Goal: Communication & Community: Participate in discussion

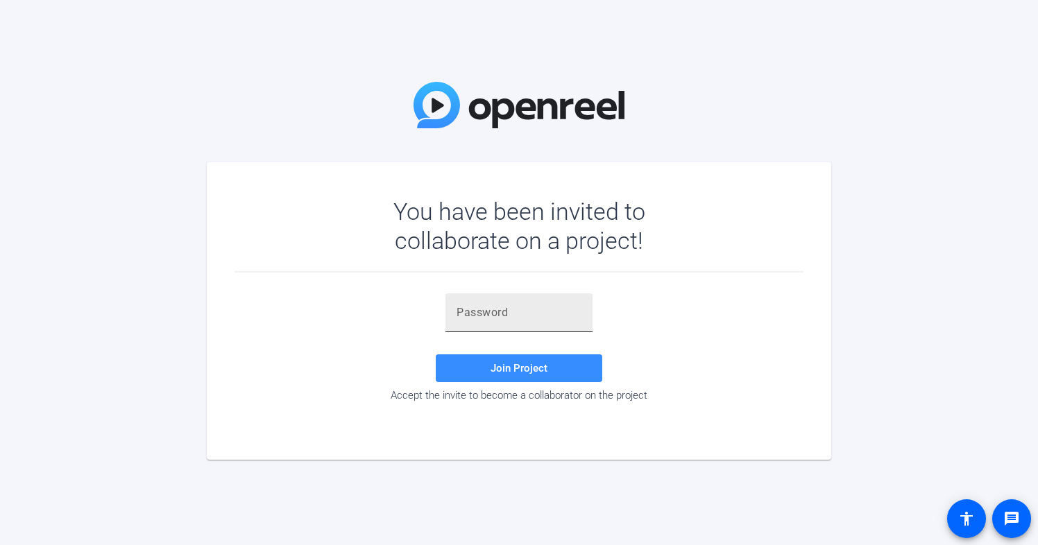
click at [483, 312] on input "text" at bounding box center [518, 312] width 125 height 17
paste input "&=q,FQ"
type input "&=q,FQ"
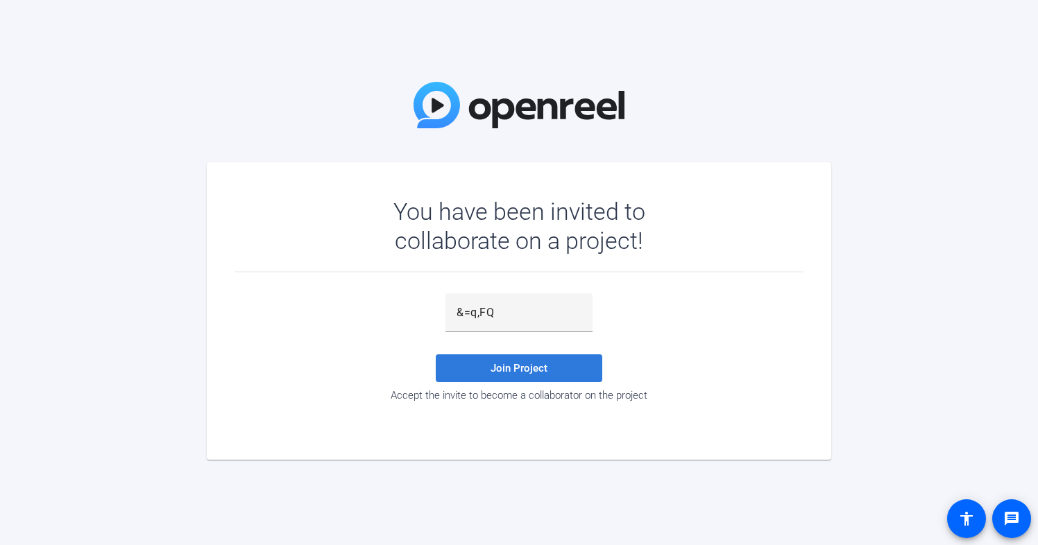
click at [544, 374] on span "Join Project" at bounding box center [518, 368] width 57 height 12
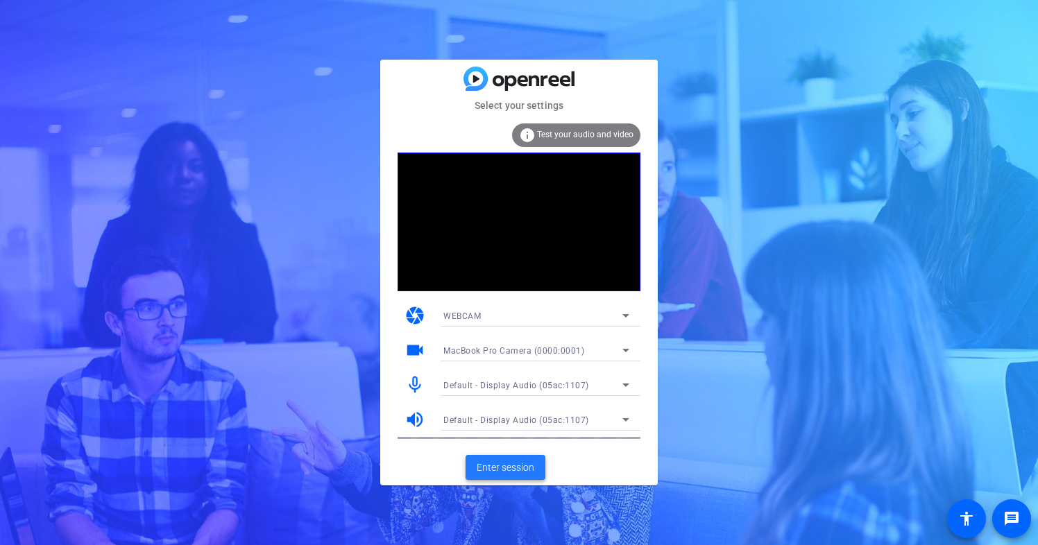
click at [513, 465] on span "Enter session" at bounding box center [506, 468] width 58 height 15
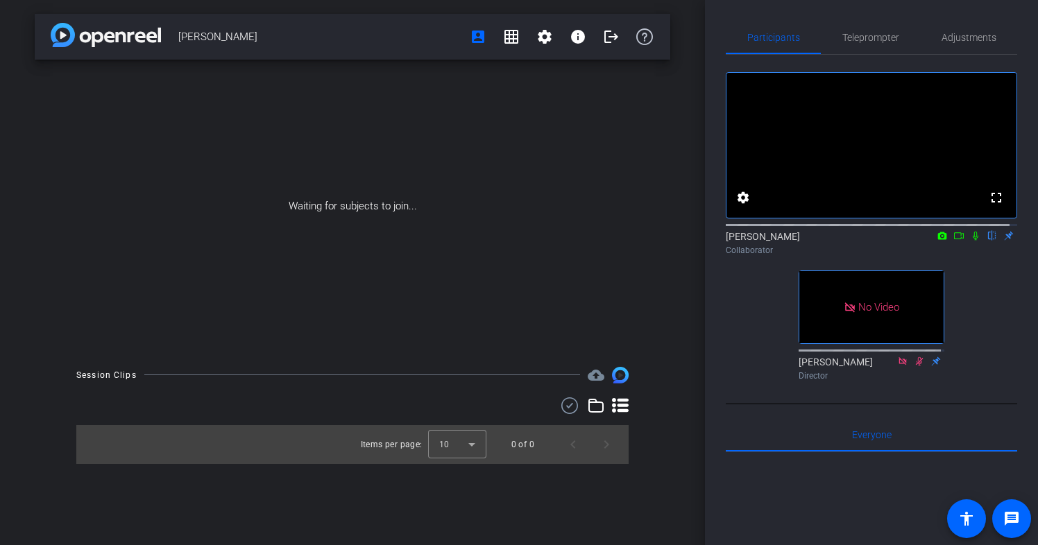
click at [953, 241] on icon at bounding box center [958, 236] width 11 height 10
click at [989, 241] on icon at bounding box center [992, 236] width 6 height 9
click at [988, 241] on icon at bounding box center [992, 236] width 8 height 9
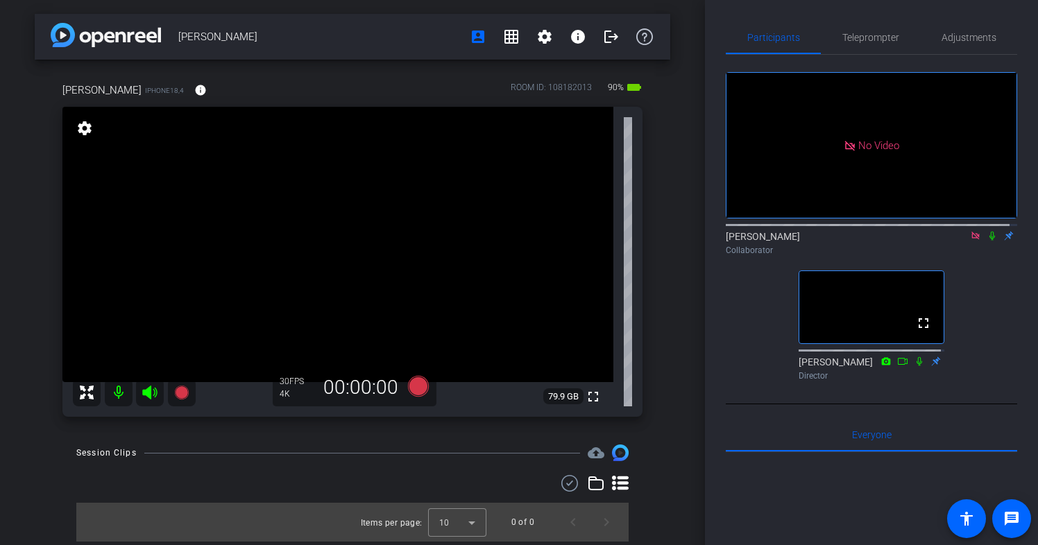
click at [970, 241] on icon at bounding box center [975, 236] width 11 height 10
click at [954, 241] on icon at bounding box center [958, 236] width 11 height 10
click at [988, 241] on icon at bounding box center [992, 236] width 8 height 9
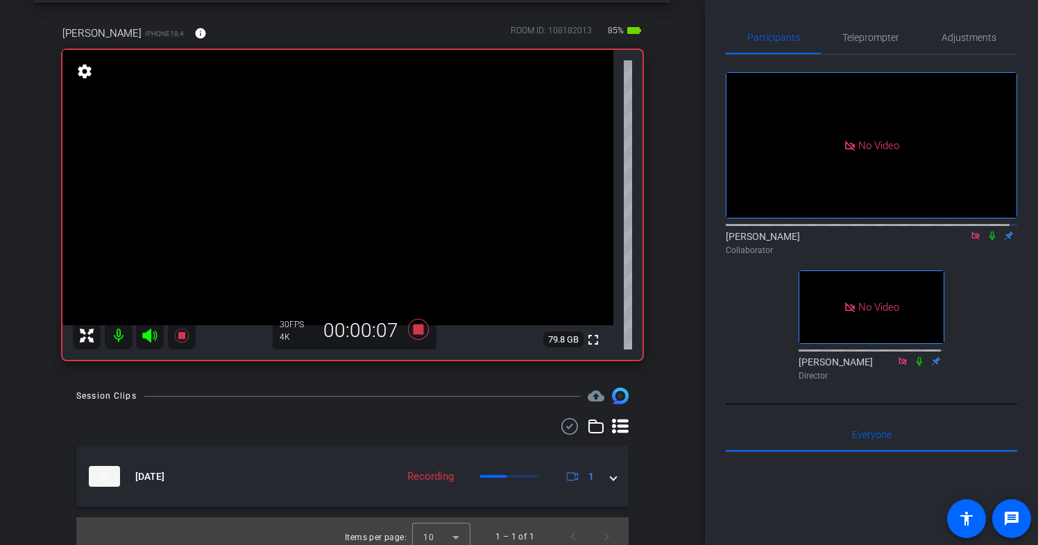
scroll to position [59, 0]
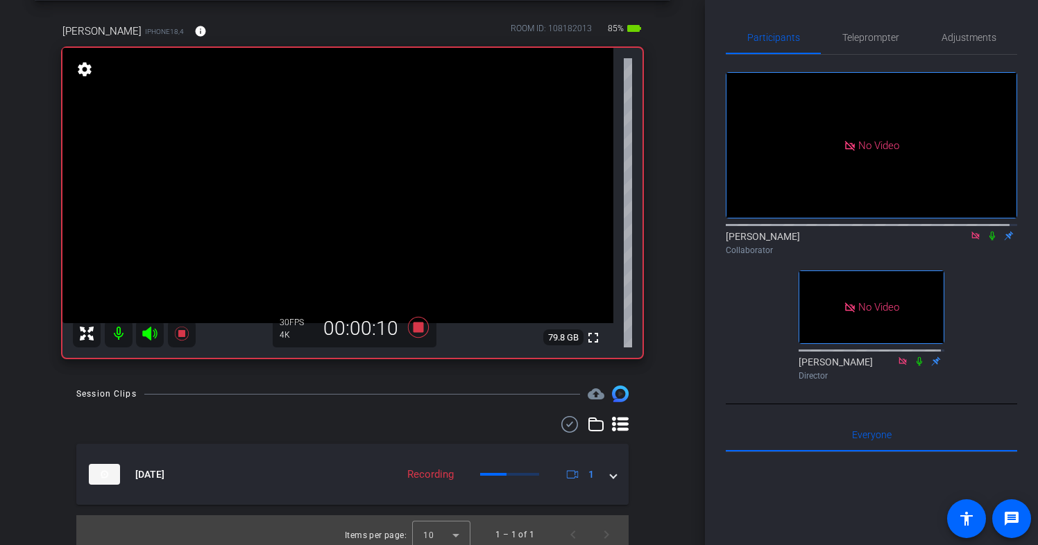
click at [986, 241] on icon at bounding box center [991, 236] width 11 height 10
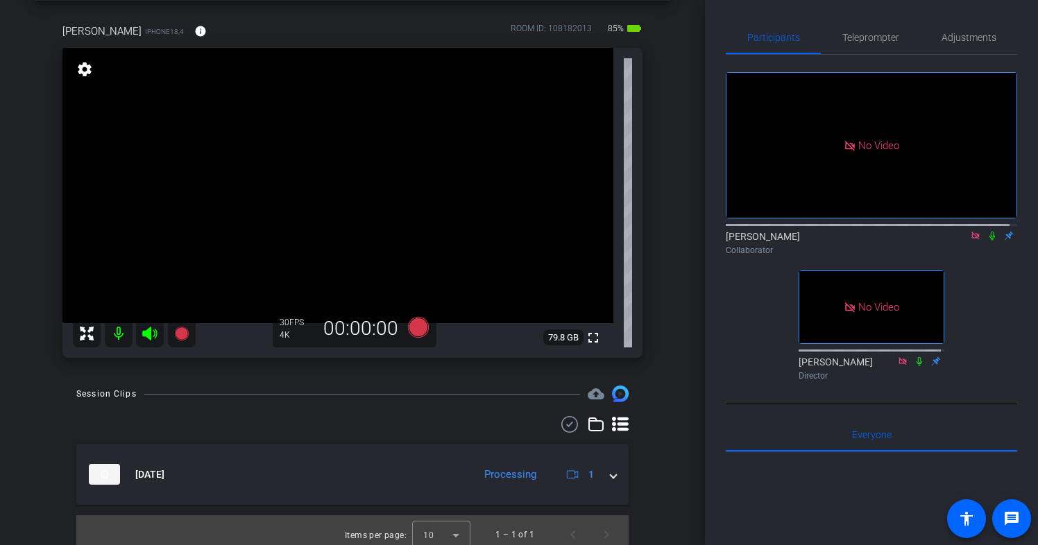
click at [986, 241] on icon at bounding box center [991, 236] width 11 height 10
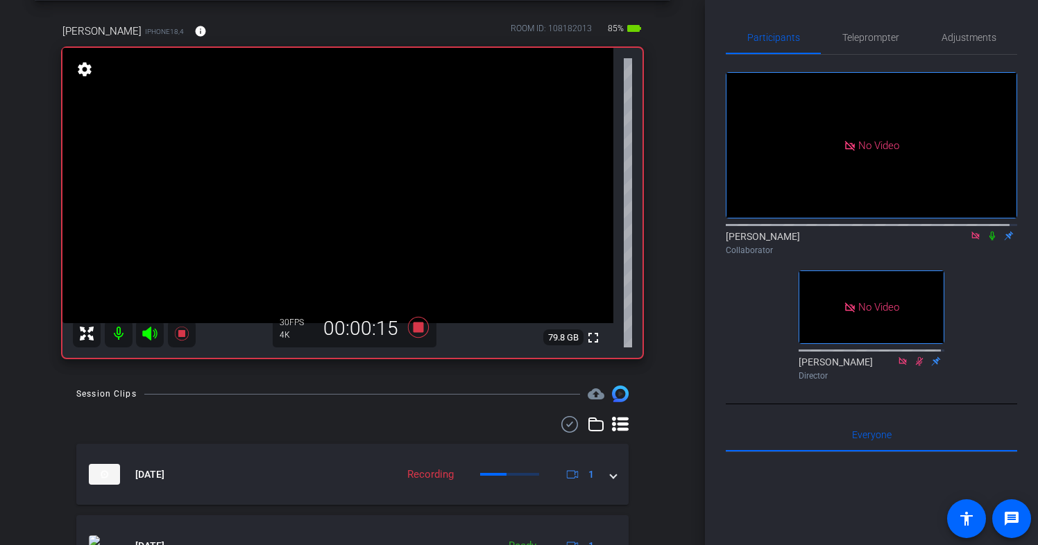
click at [986, 241] on icon at bounding box center [991, 236] width 11 height 10
click at [988, 241] on icon at bounding box center [992, 236] width 8 height 9
click at [986, 241] on icon at bounding box center [991, 236] width 11 height 10
click at [988, 241] on icon at bounding box center [992, 236] width 8 height 9
click at [986, 241] on icon at bounding box center [991, 236] width 11 height 10
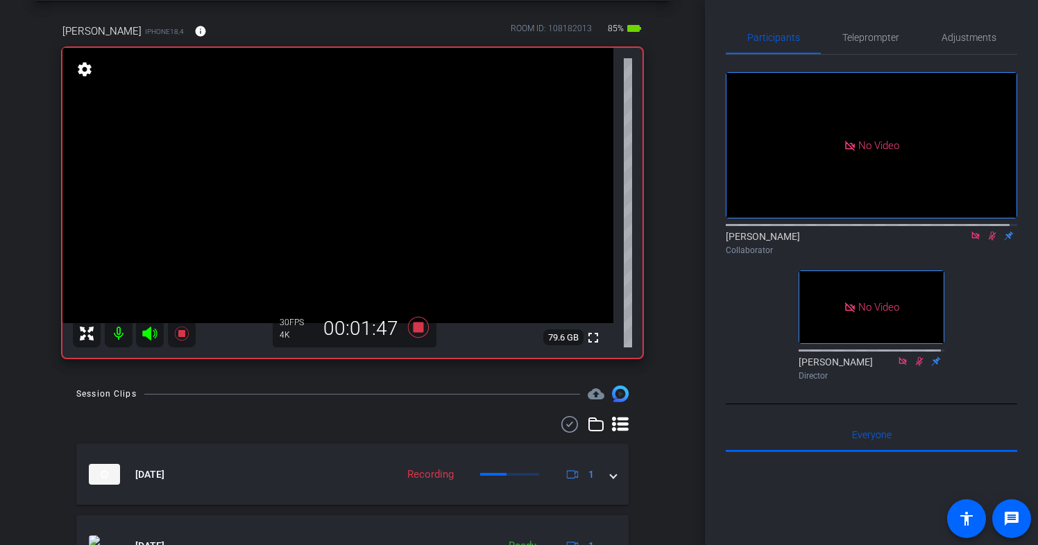
click at [988, 241] on icon at bounding box center [992, 236] width 8 height 9
click at [986, 241] on icon at bounding box center [991, 236] width 11 height 10
click at [988, 241] on icon at bounding box center [992, 236] width 8 height 9
click at [986, 241] on icon at bounding box center [991, 236] width 11 height 10
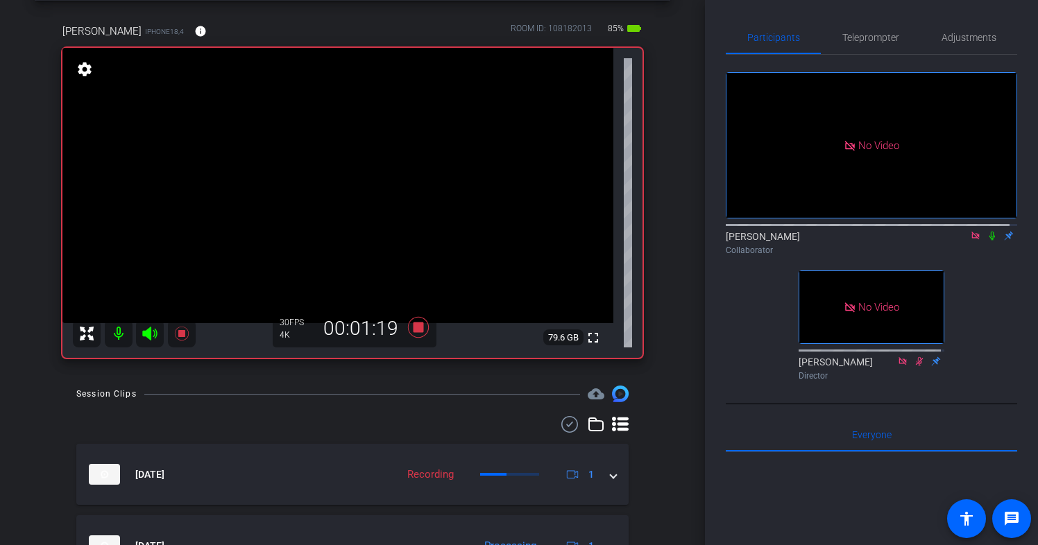
click at [986, 241] on icon at bounding box center [991, 236] width 11 height 10
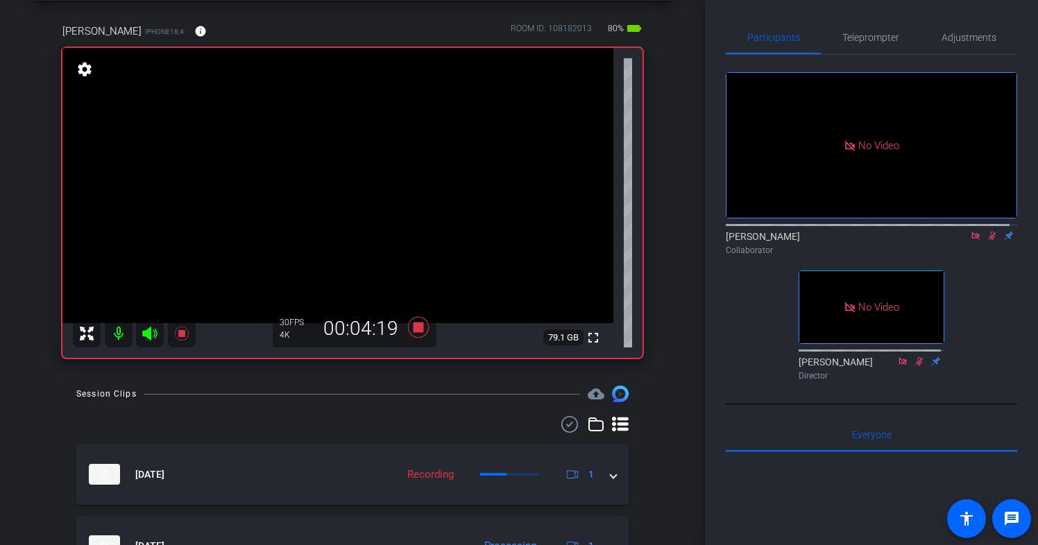
click at [986, 241] on icon at bounding box center [991, 236] width 11 height 10
click at [989, 241] on icon at bounding box center [992, 236] width 6 height 9
click at [986, 241] on icon at bounding box center [991, 236] width 11 height 10
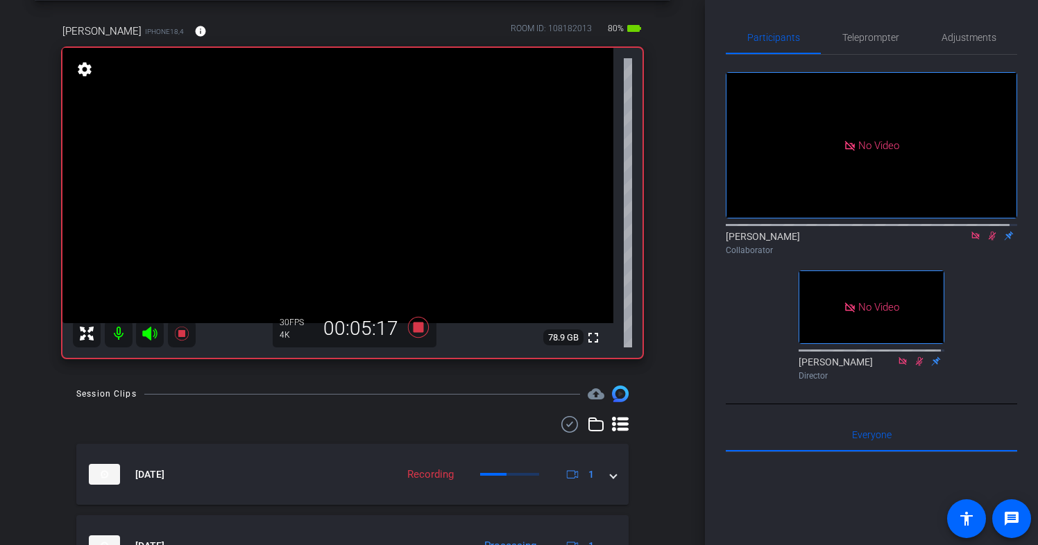
click at [986, 241] on icon at bounding box center [991, 236] width 11 height 10
click at [989, 241] on icon at bounding box center [992, 236] width 6 height 9
click at [986, 241] on icon at bounding box center [991, 236] width 11 height 10
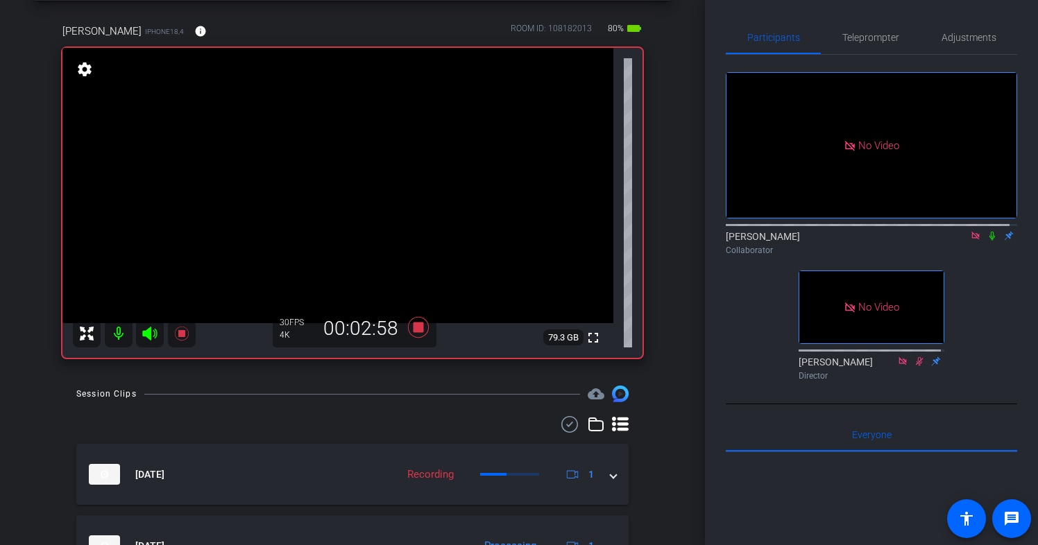
click at [986, 241] on icon at bounding box center [991, 236] width 11 height 10
click at [988, 242] on mat-icon at bounding box center [992, 236] width 17 height 12
click at [988, 241] on icon at bounding box center [992, 236] width 8 height 9
click at [989, 241] on icon at bounding box center [992, 236] width 6 height 9
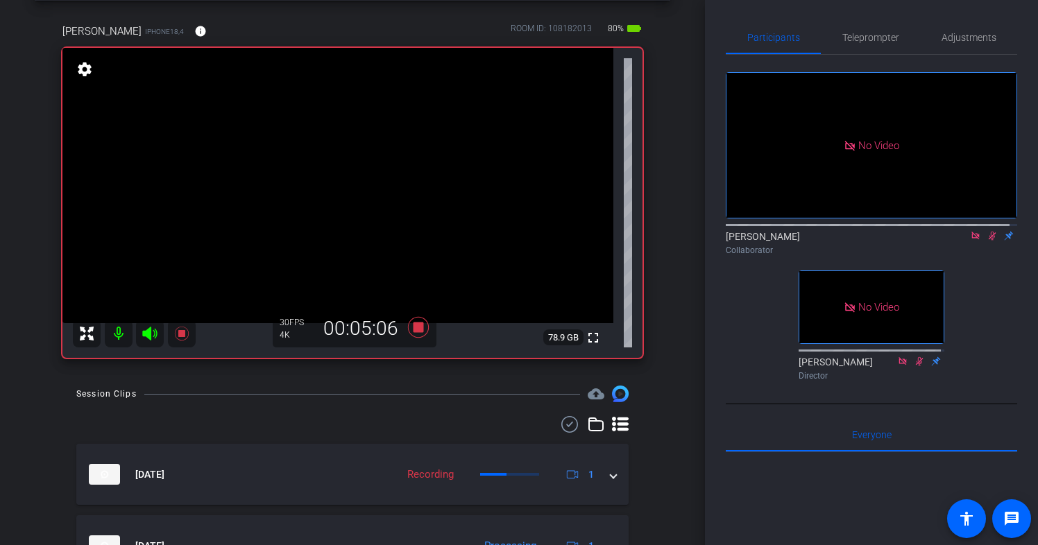
click at [988, 241] on icon at bounding box center [992, 236] width 8 height 9
click at [989, 241] on icon at bounding box center [992, 236] width 6 height 9
click at [988, 241] on icon at bounding box center [992, 236] width 8 height 9
click at [986, 241] on icon at bounding box center [991, 236] width 11 height 10
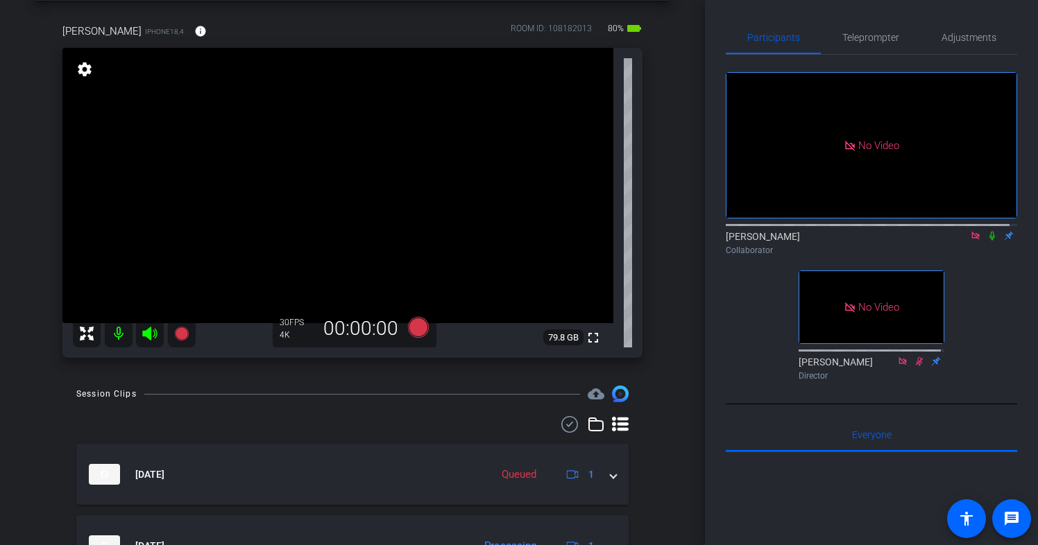
click at [986, 241] on icon at bounding box center [991, 236] width 11 height 10
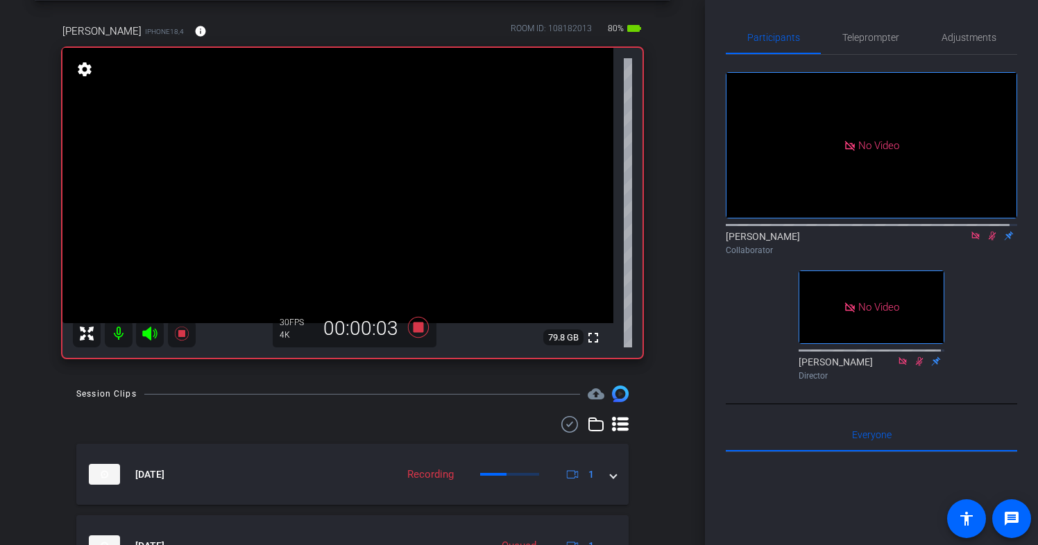
click at [988, 241] on icon at bounding box center [992, 236] width 8 height 9
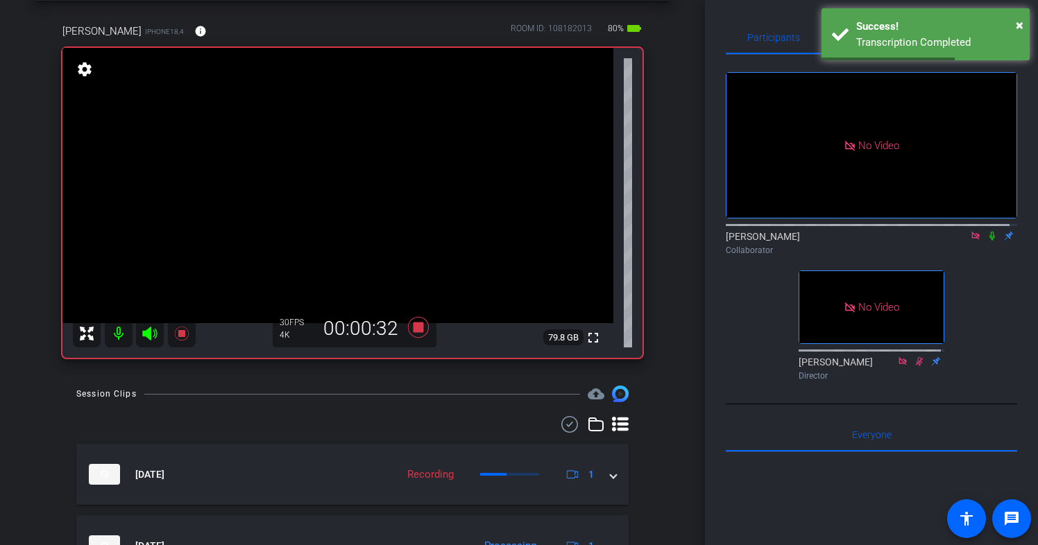
click at [986, 241] on icon at bounding box center [991, 236] width 11 height 10
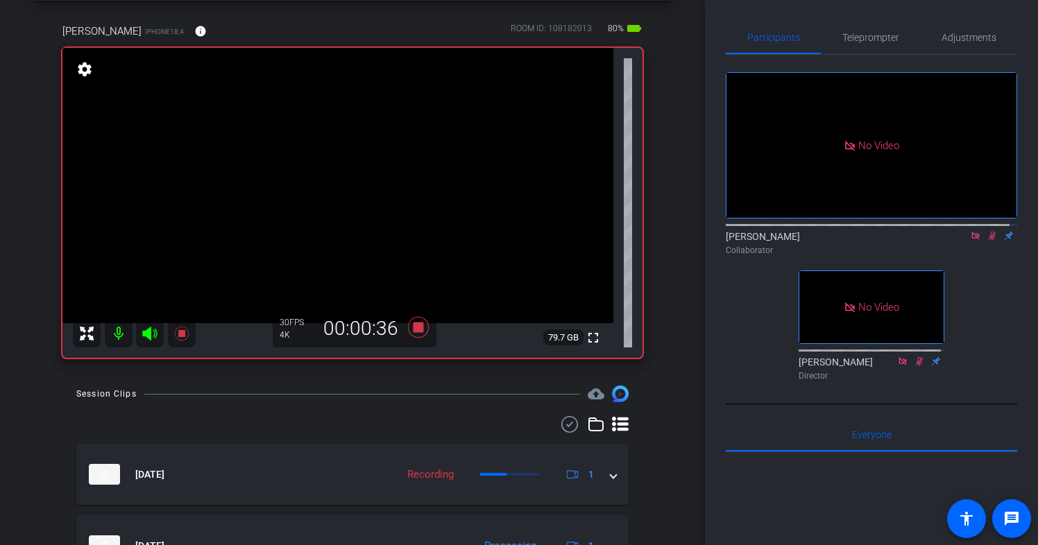
click at [988, 241] on icon at bounding box center [992, 236] width 8 height 9
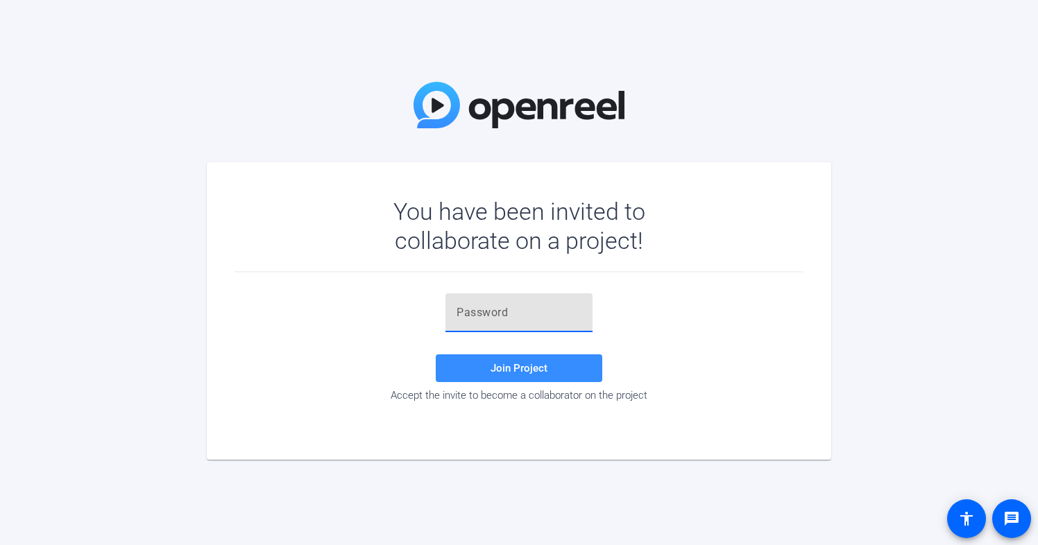
click at [459, 311] on input "text" at bounding box center [518, 312] width 125 height 17
paste input "]qd(4T"
type input "]qd(4T"
click at [529, 371] on span "Join Project" at bounding box center [518, 368] width 57 height 12
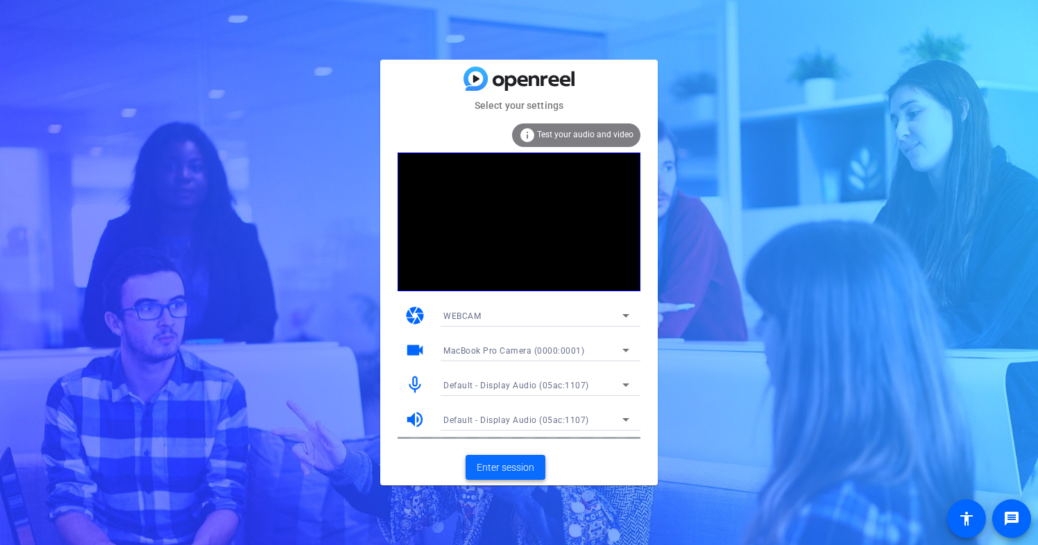
click at [524, 467] on span "Enter session" at bounding box center [506, 468] width 58 height 15
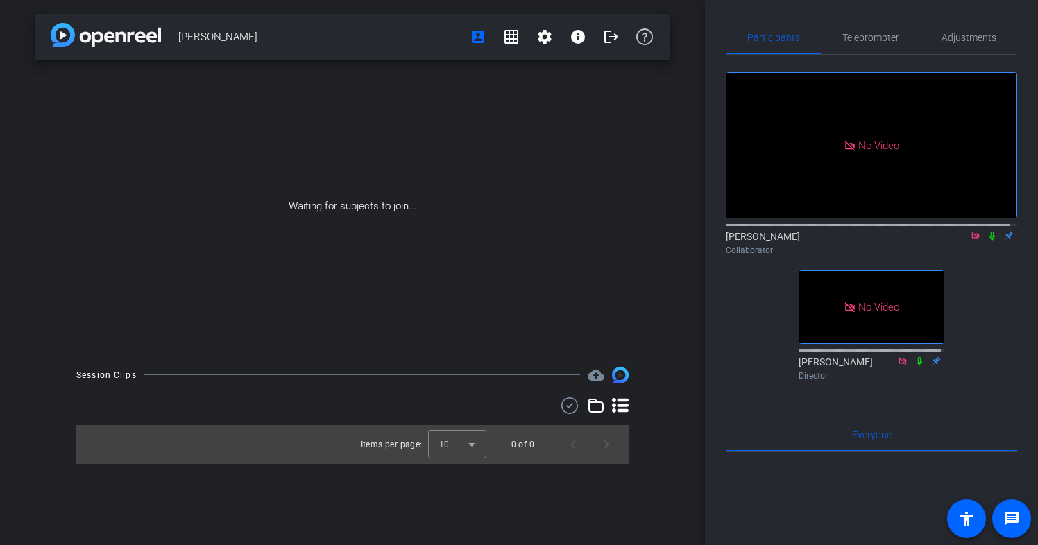
click at [989, 241] on icon at bounding box center [992, 236] width 6 height 9
click at [986, 241] on icon at bounding box center [991, 236] width 11 height 10
click at [989, 241] on icon at bounding box center [992, 236] width 6 height 9
click at [986, 241] on icon at bounding box center [991, 236] width 11 height 10
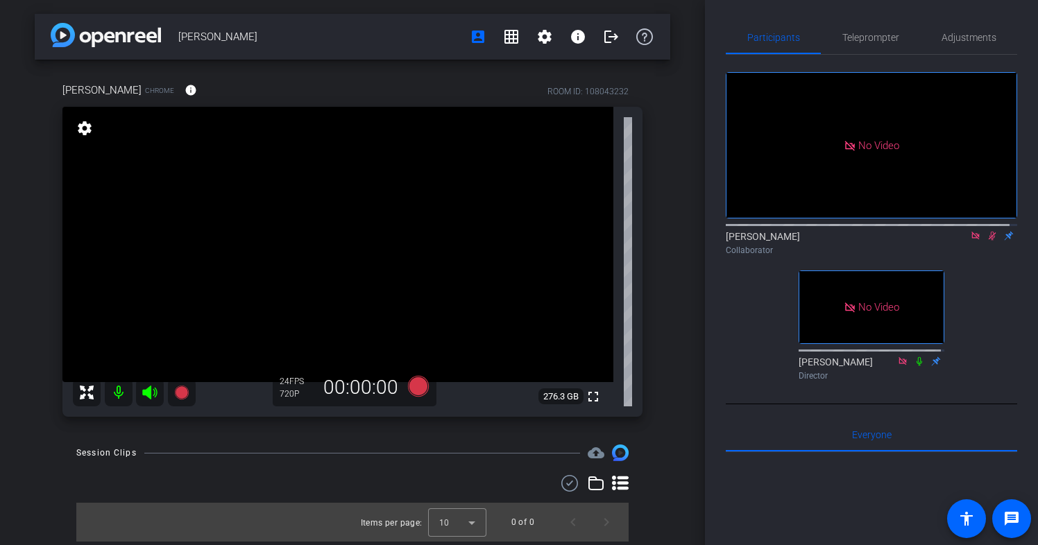
click at [986, 241] on icon at bounding box center [991, 236] width 11 height 10
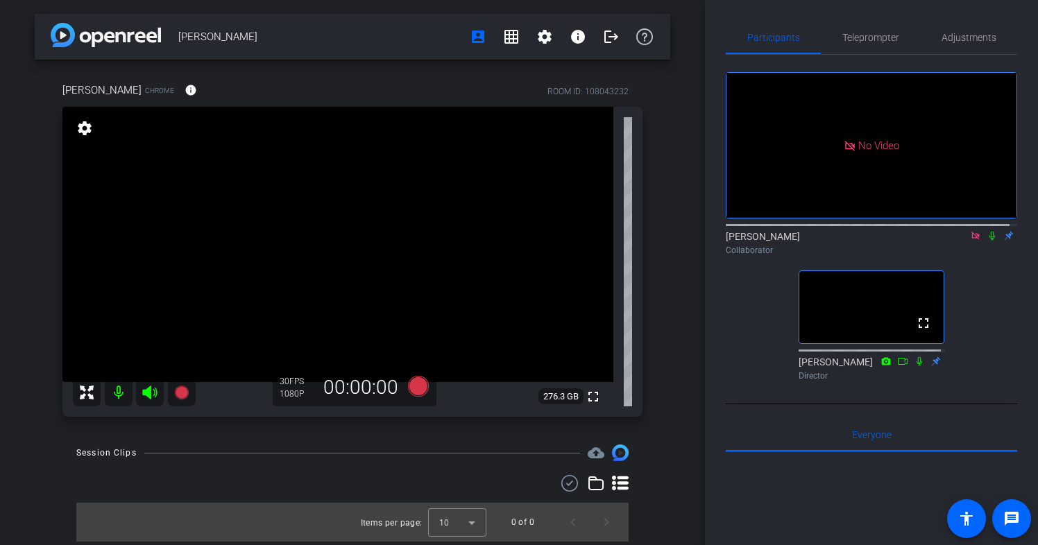
click at [986, 241] on icon at bounding box center [991, 236] width 11 height 10
click at [989, 241] on icon at bounding box center [992, 236] width 6 height 9
click at [988, 241] on icon at bounding box center [992, 236] width 8 height 9
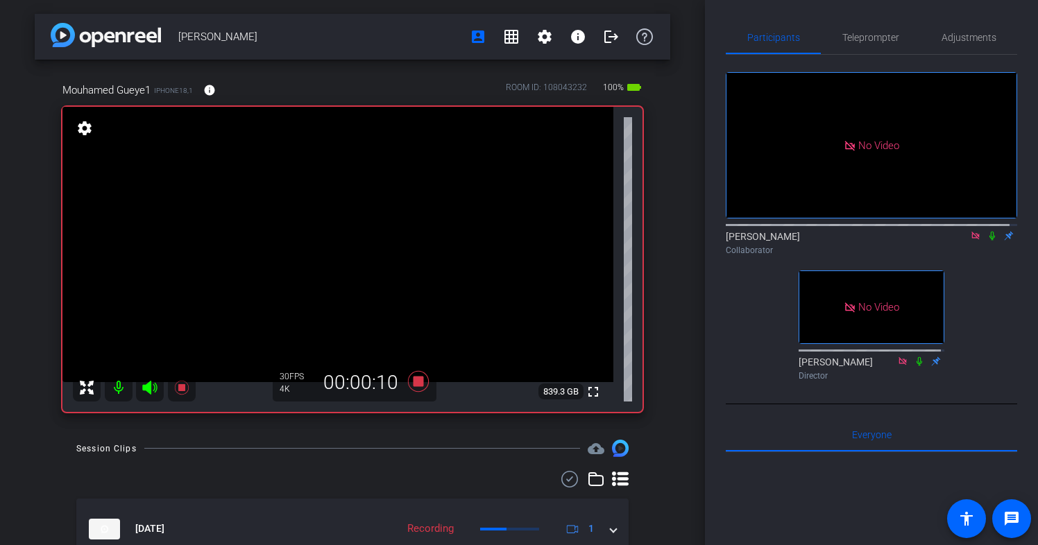
click at [989, 241] on icon at bounding box center [992, 236] width 6 height 9
click at [986, 241] on icon at bounding box center [991, 236] width 11 height 10
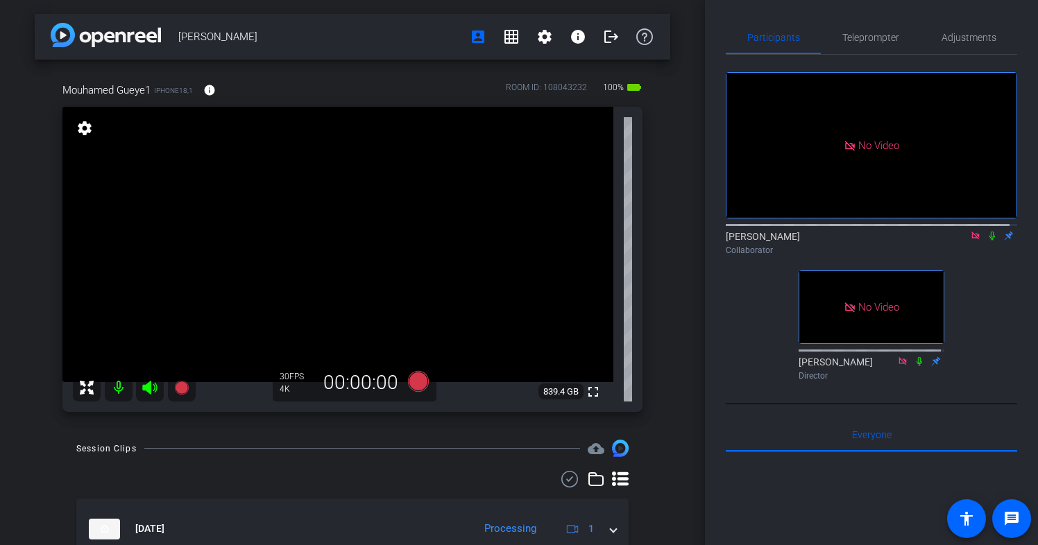
click at [986, 241] on icon at bounding box center [991, 236] width 11 height 10
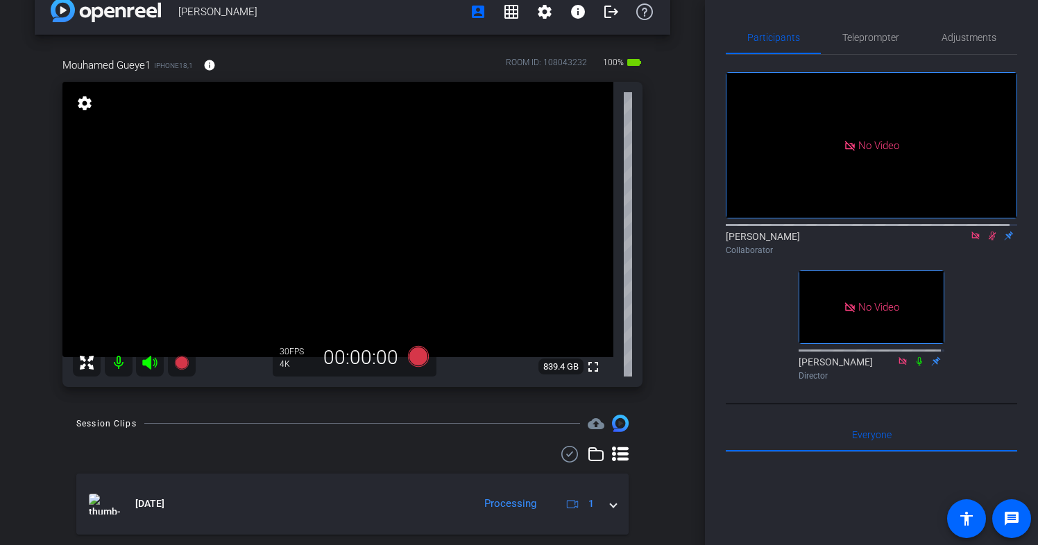
scroll to position [24, 0]
click at [988, 241] on icon at bounding box center [992, 236] width 8 height 9
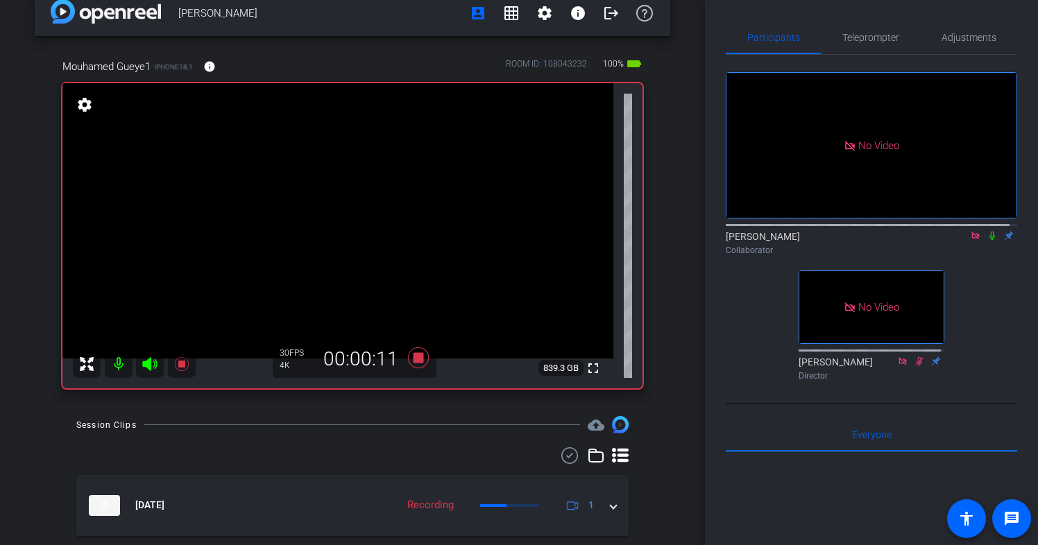
click at [986, 241] on icon at bounding box center [991, 236] width 11 height 10
click at [989, 241] on icon at bounding box center [992, 236] width 6 height 9
click at [988, 241] on icon at bounding box center [992, 236] width 8 height 9
click at [984, 242] on mat-icon at bounding box center [992, 236] width 17 height 12
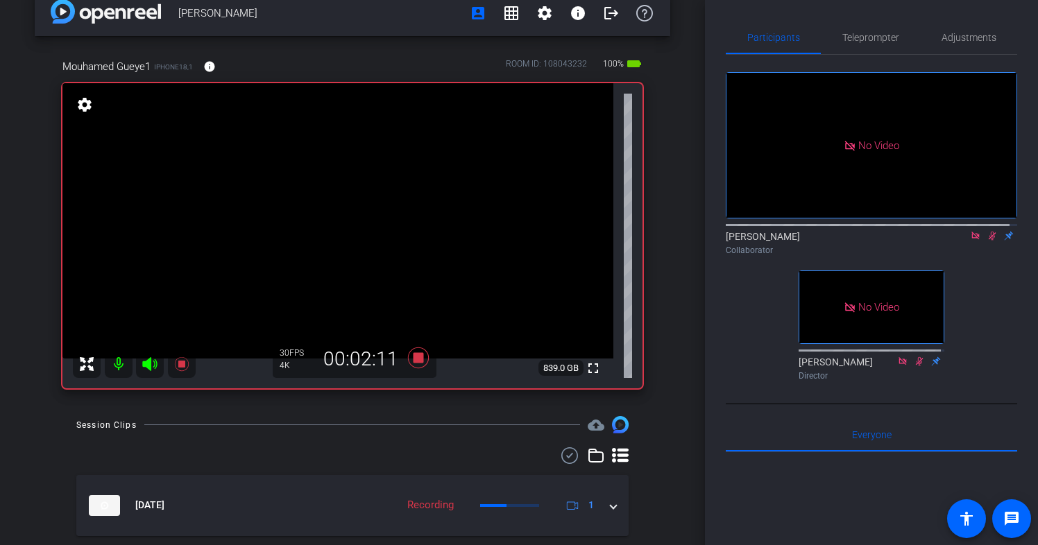
click at [988, 241] on icon at bounding box center [992, 236] width 8 height 9
click at [986, 241] on icon at bounding box center [991, 236] width 11 height 10
click at [988, 241] on icon at bounding box center [992, 236] width 8 height 9
click at [986, 241] on icon at bounding box center [991, 236] width 11 height 10
click at [988, 241] on icon at bounding box center [992, 236] width 8 height 9
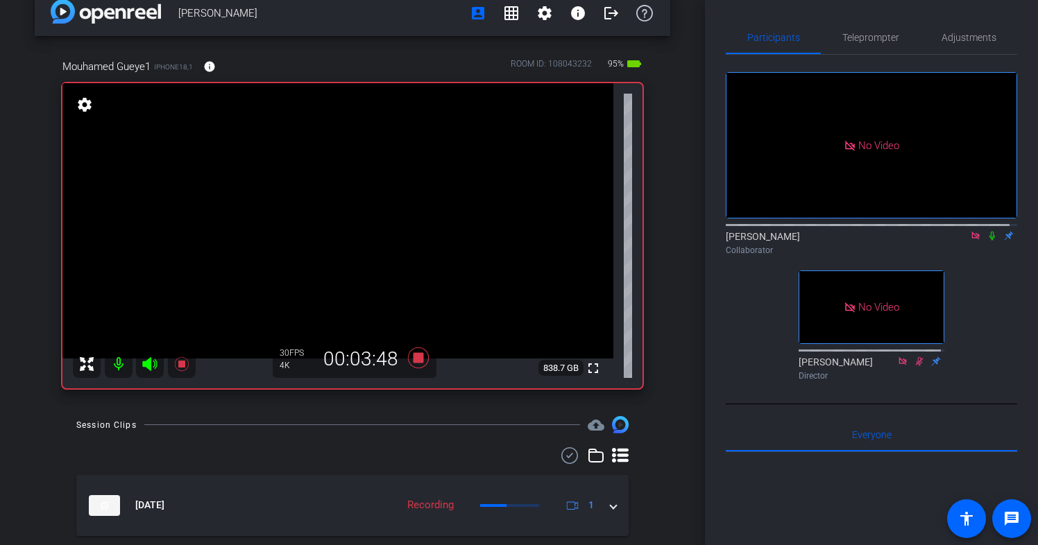
click at [986, 241] on icon at bounding box center [991, 236] width 11 height 10
click at [988, 241] on icon at bounding box center [992, 236] width 8 height 9
click at [986, 241] on icon at bounding box center [991, 236] width 11 height 10
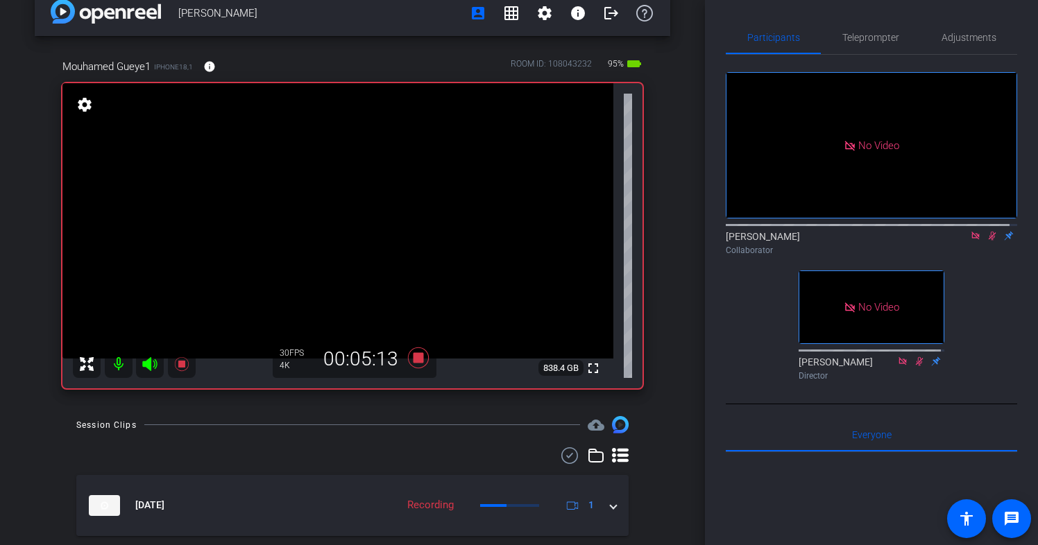
click at [986, 241] on icon at bounding box center [991, 236] width 11 height 10
click at [988, 241] on icon at bounding box center [992, 236] width 8 height 9
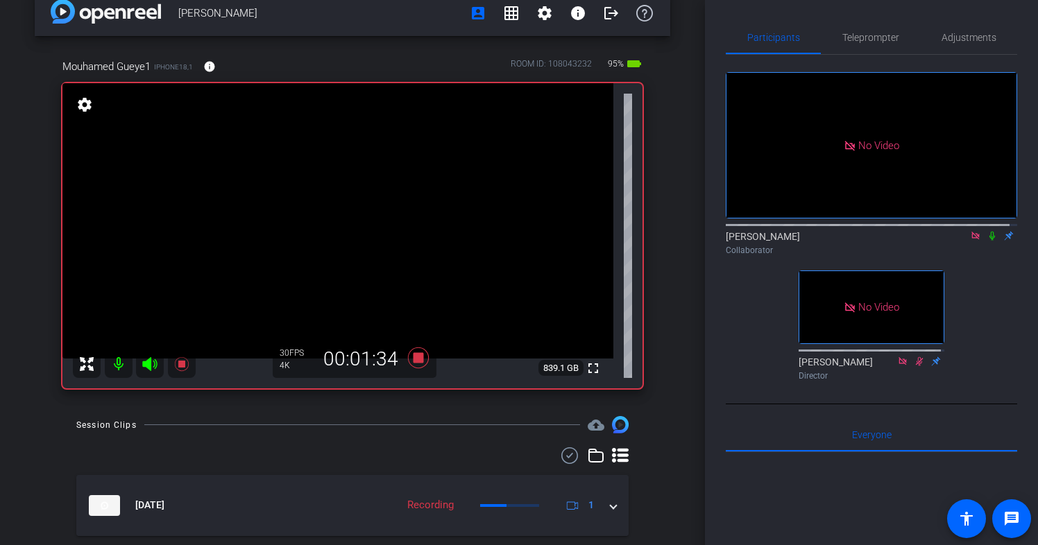
click at [989, 241] on icon at bounding box center [992, 236] width 6 height 9
click at [986, 241] on icon at bounding box center [991, 236] width 11 height 10
click at [989, 241] on icon at bounding box center [992, 236] width 6 height 9
click at [988, 241] on icon at bounding box center [992, 236] width 8 height 9
click at [986, 241] on icon at bounding box center [991, 236] width 11 height 10
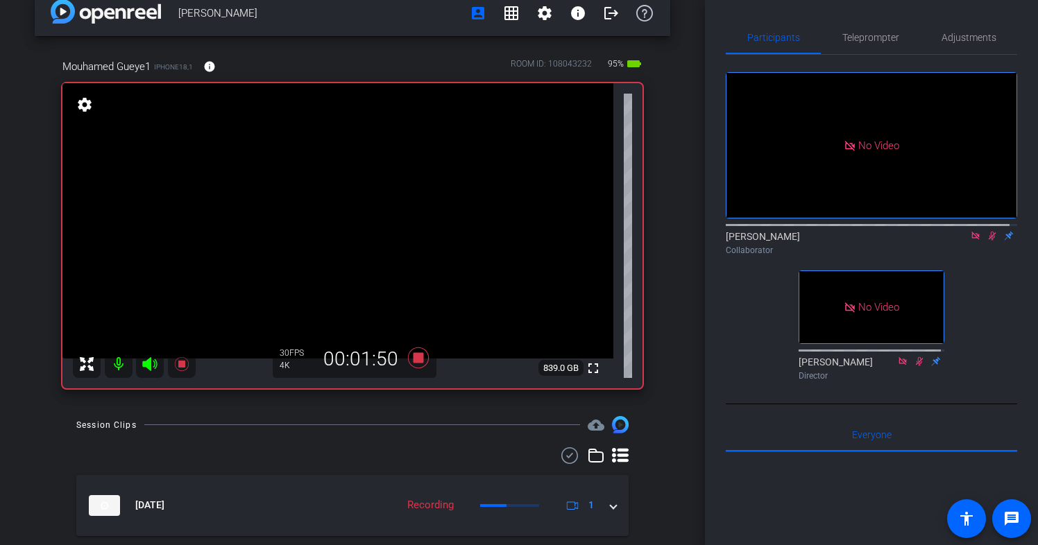
click at [988, 241] on icon at bounding box center [992, 236] width 8 height 9
click at [989, 241] on icon at bounding box center [992, 236] width 6 height 9
click at [988, 241] on icon at bounding box center [992, 236] width 8 height 9
click at [986, 241] on icon at bounding box center [991, 236] width 11 height 10
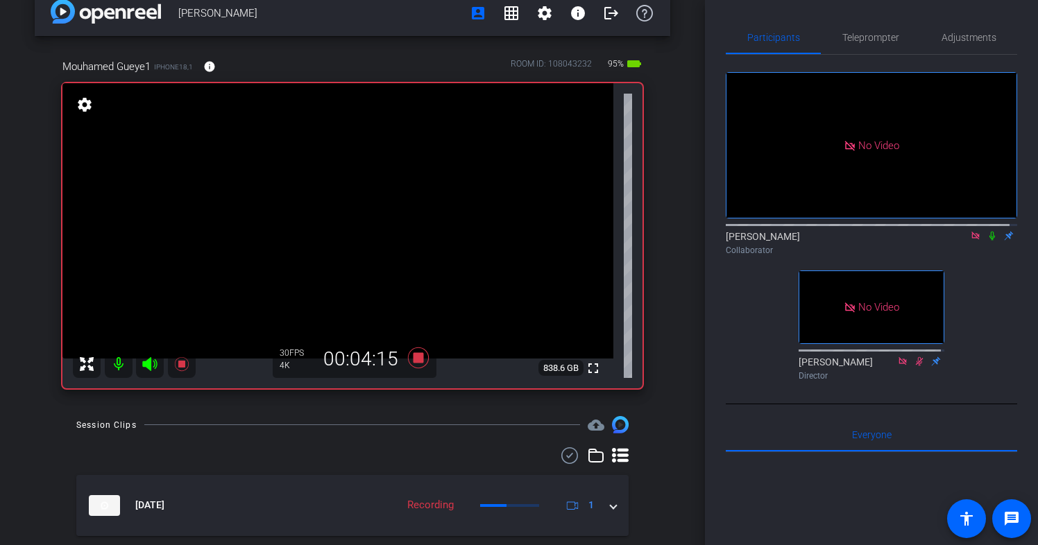
click at [989, 241] on icon at bounding box center [992, 236] width 6 height 9
click at [988, 241] on icon at bounding box center [992, 236] width 8 height 9
click at [986, 241] on icon at bounding box center [991, 236] width 11 height 10
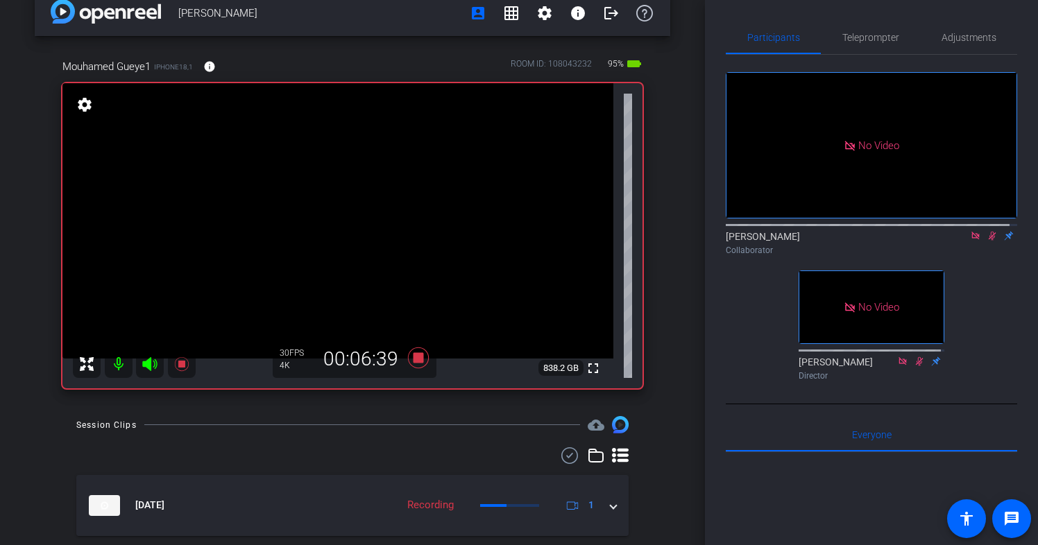
click at [986, 241] on icon at bounding box center [991, 236] width 11 height 10
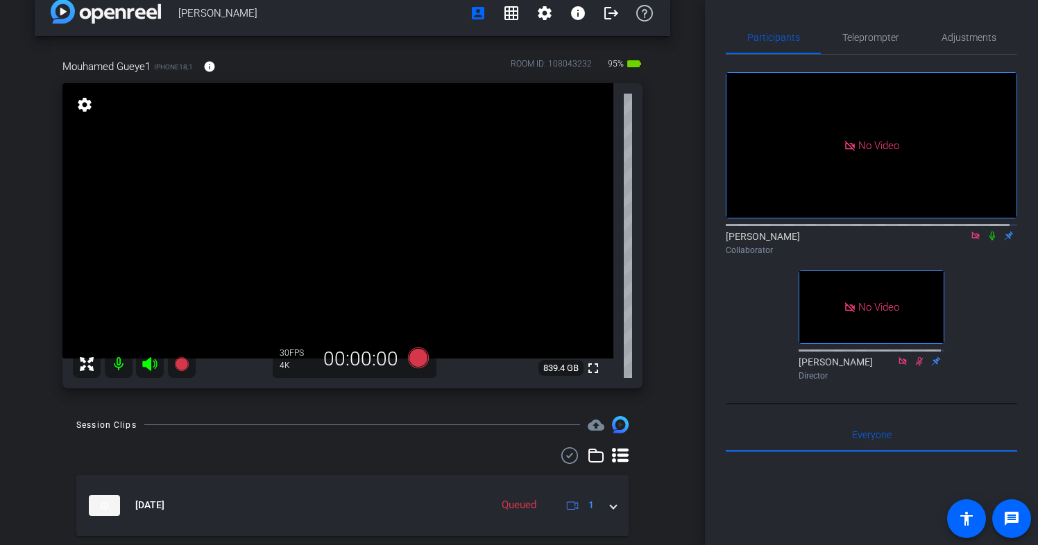
click at [986, 241] on icon at bounding box center [991, 236] width 11 height 10
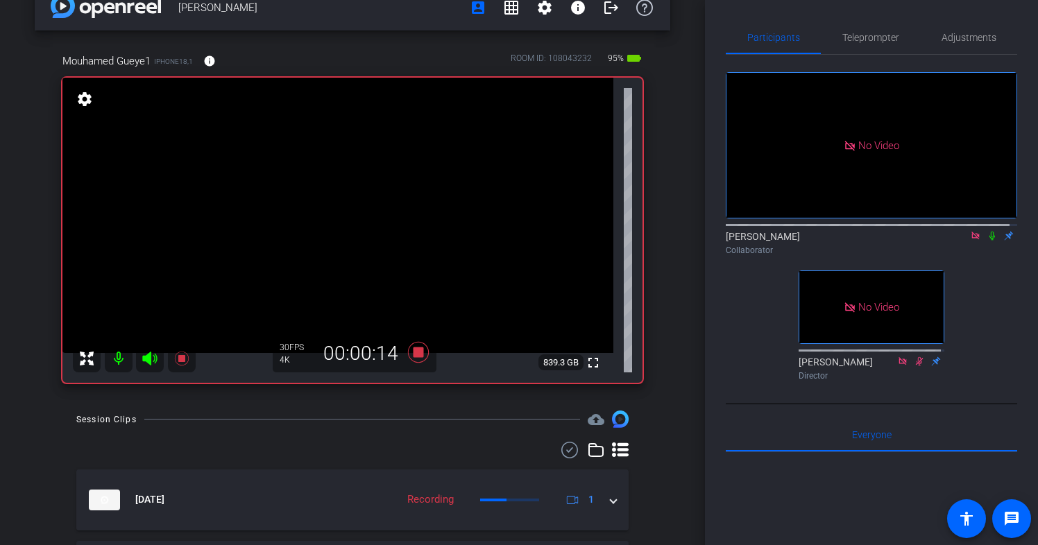
scroll to position [28, 0]
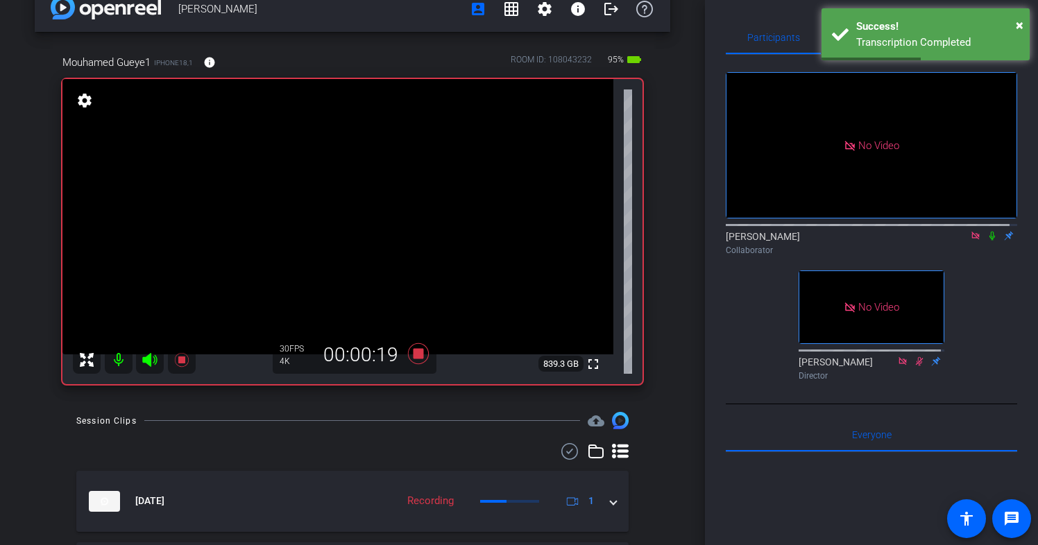
click at [986, 241] on icon at bounding box center [991, 236] width 11 height 10
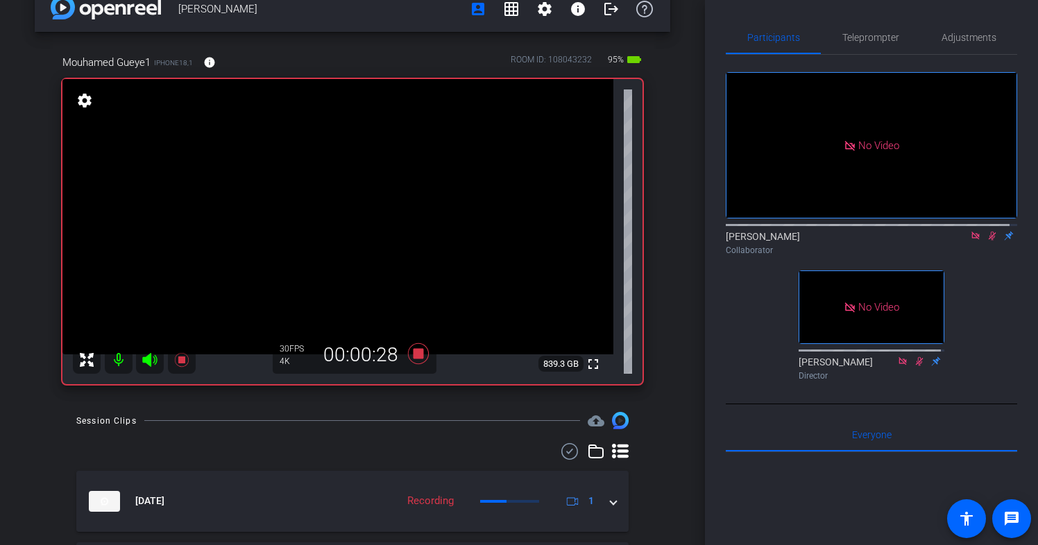
click at [988, 241] on icon at bounding box center [992, 236] width 8 height 9
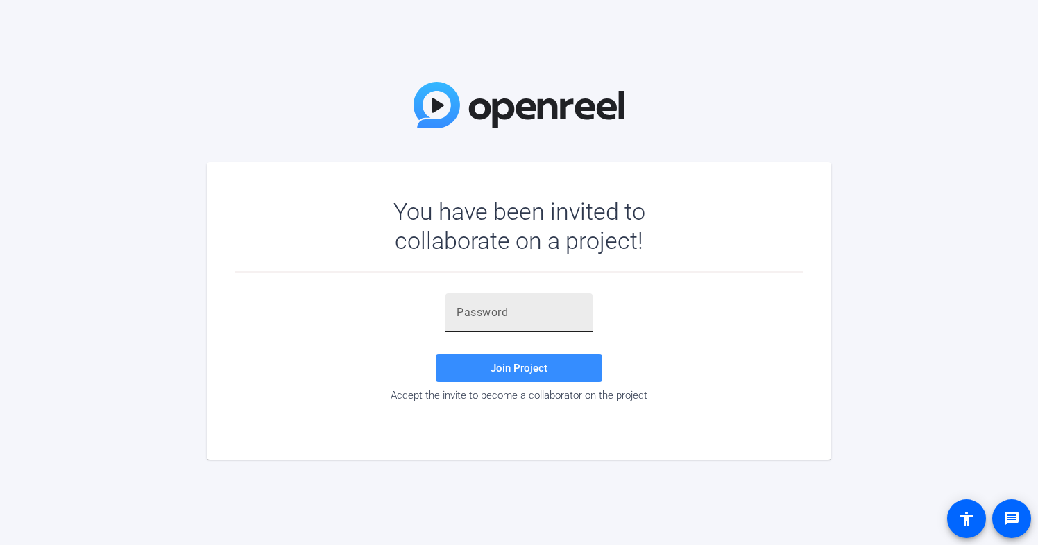
click at [457, 309] on input "text" at bounding box center [518, 312] width 125 height 17
paste input "s1TOq9"
type input "s1TOq9"
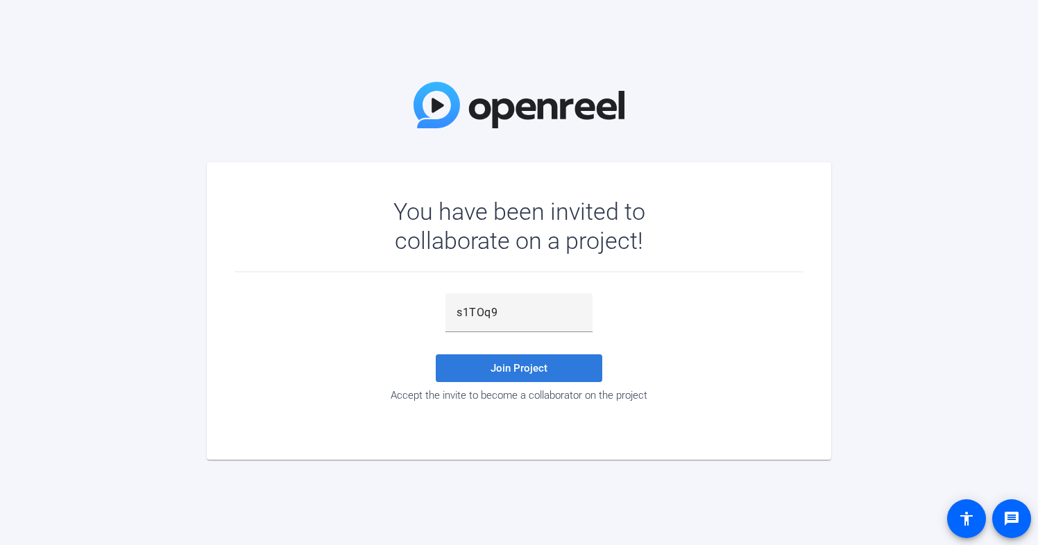
click at [513, 375] on span at bounding box center [519, 368] width 166 height 33
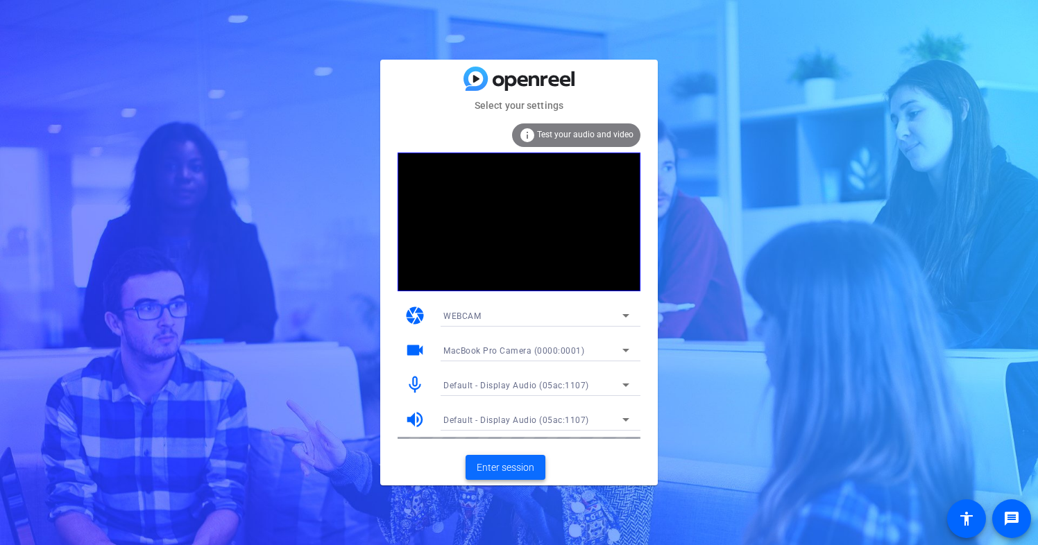
click at [496, 466] on span "Enter session" at bounding box center [506, 468] width 58 height 15
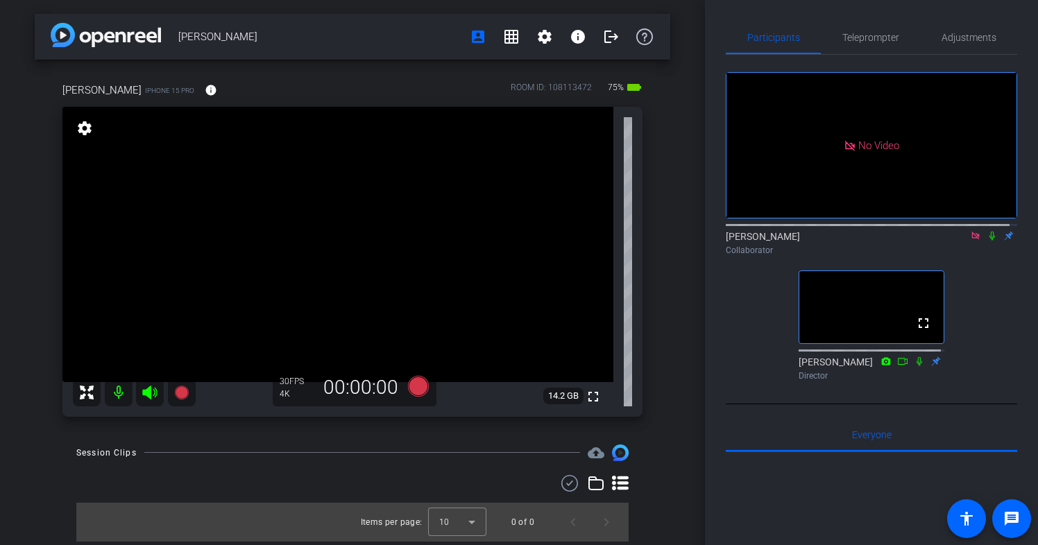
click at [987, 241] on icon at bounding box center [991, 236] width 11 height 10
click at [988, 241] on icon at bounding box center [992, 236] width 8 height 9
click at [989, 241] on icon at bounding box center [992, 236] width 6 height 9
click at [988, 241] on icon at bounding box center [992, 236] width 8 height 9
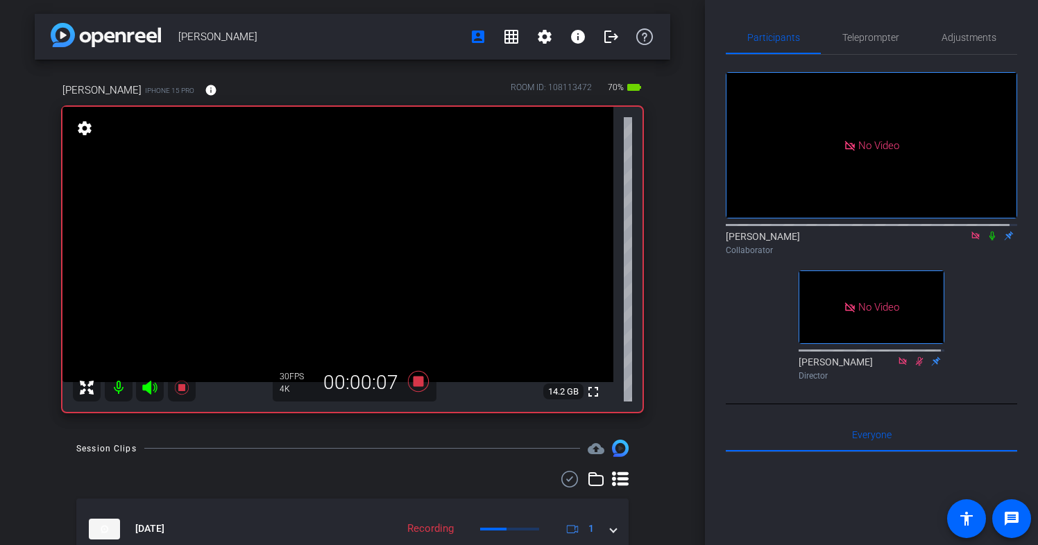
click at [989, 241] on icon at bounding box center [992, 236] width 6 height 9
click at [988, 241] on icon at bounding box center [992, 236] width 8 height 9
click at [986, 241] on icon at bounding box center [991, 236] width 11 height 10
click at [988, 241] on icon at bounding box center [992, 236] width 8 height 9
click at [989, 241] on icon at bounding box center [992, 236] width 6 height 9
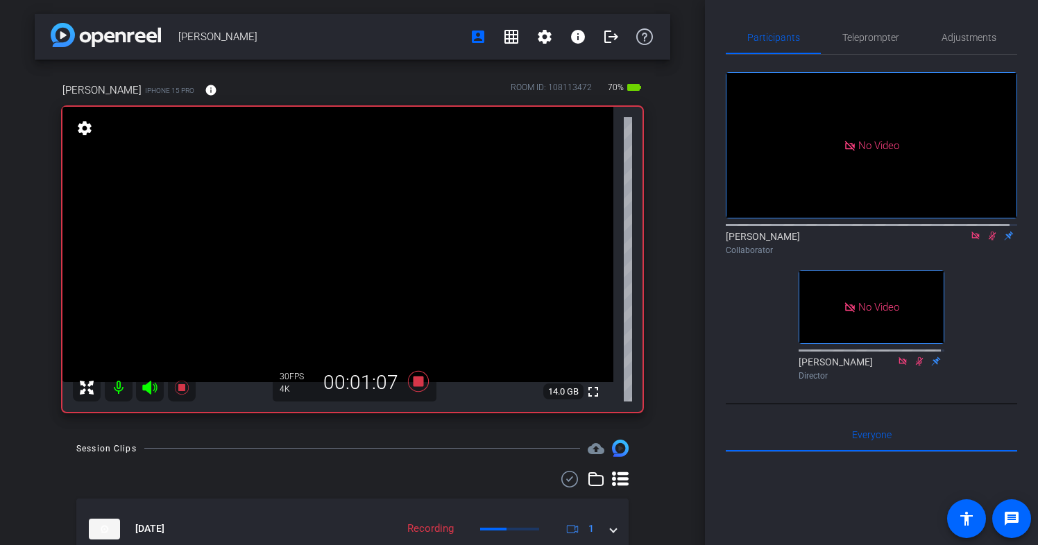
click at [986, 241] on icon at bounding box center [991, 236] width 11 height 10
click at [989, 241] on icon at bounding box center [992, 236] width 6 height 9
click at [986, 241] on icon at bounding box center [991, 236] width 11 height 10
click at [989, 241] on icon at bounding box center [992, 236] width 6 height 9
click at [984, 242] on mat-icon at bounding box center [992, 236] width 17 height 12
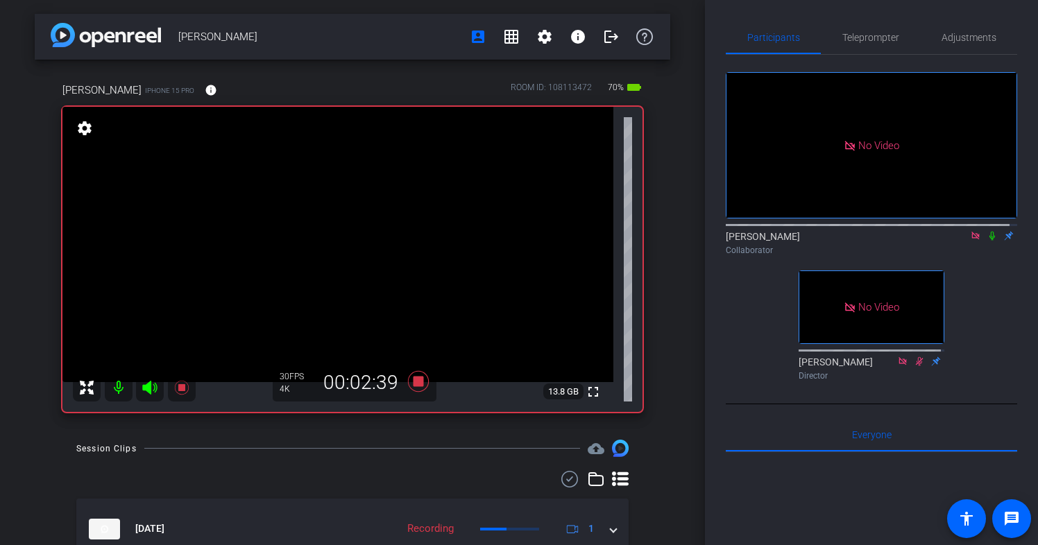
click at [987, 241] on icon at bounding box center [991, 236] width 11 height 10
click at [988, 241] on icon at bounding box center [992, 236] width 8 height 9
click at [989, 241] on icon at bounding box center [992, 236] width 6 height 9
click at [988, 241] on icon at bounding box center [992, 236] width 8 height 9
click at [986, 241] on icon at bounding box center [991, 236] width 11 height 10
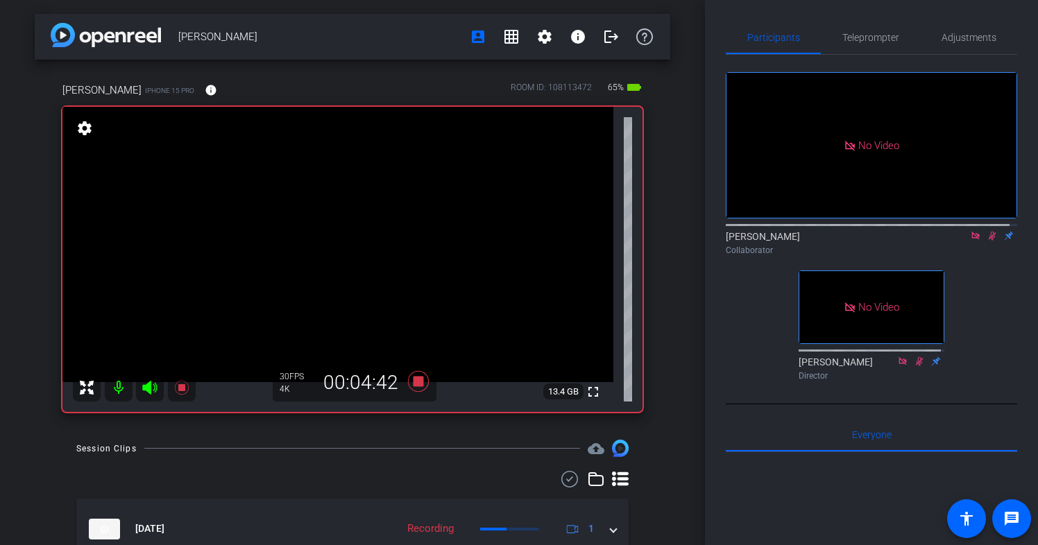
click at [988, 241] on icon at bounding box center [992, 236] width 8 height 9
click at [986, 241] on icon at bounding box center [991, 236] width 11 height 10
click at [988, 241] on icon at bounding box center [992, 236] width 8 height 9
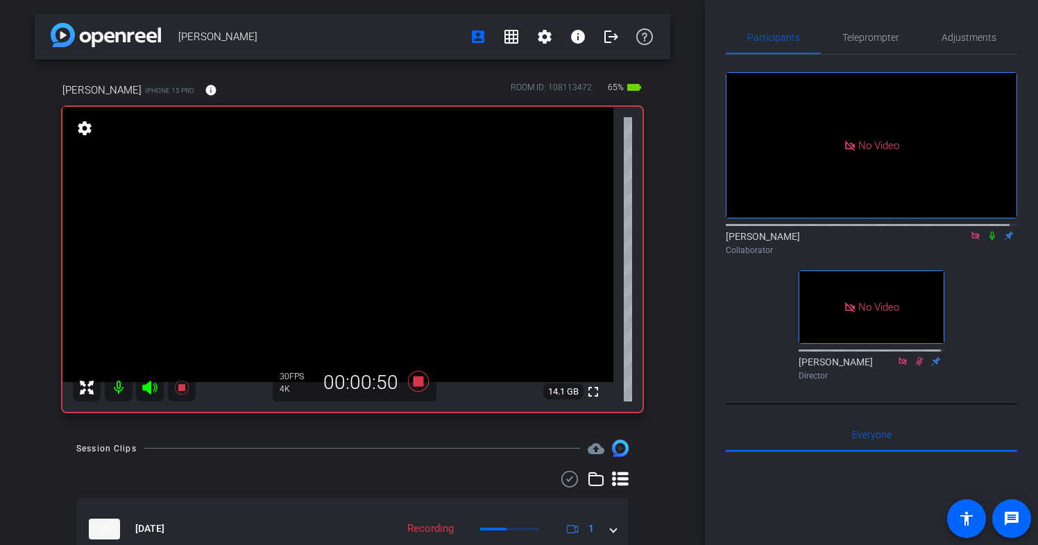
click at [989, 241] on icon at bounding box center [992, 236] width 6 height 9
click at [986, 241] on icon at bounding box center [991, 236] width 11 height 10
click at [987, 241] on icon at bounding box center [991, 236] width 11 height 10
click at [989, 241] on icon at bounding box center [992, 236] width 6 height 9
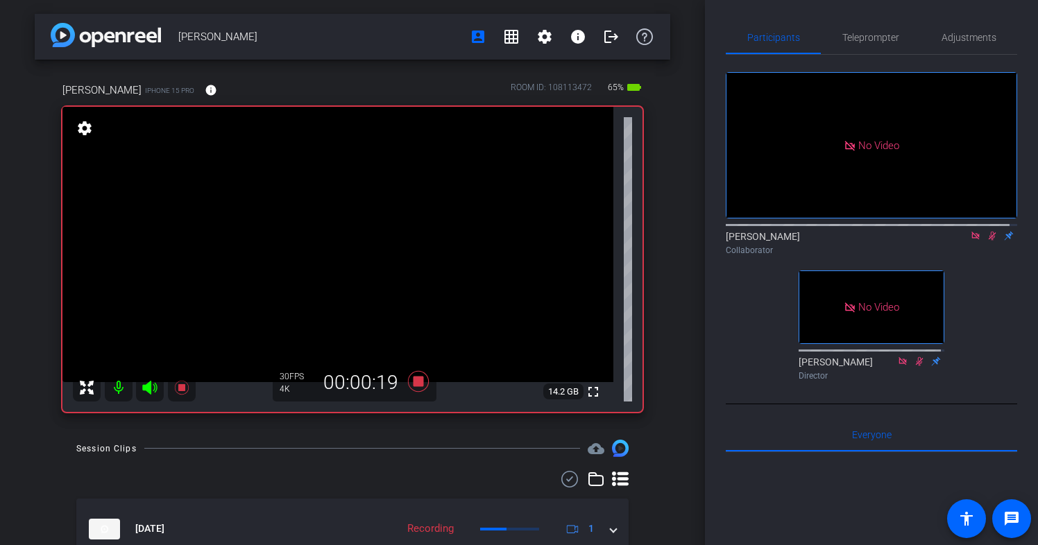
click at [986, 241] on icon at bounding box center [991, 236] width 11 height 10
